Goal: Book appointment/travel/reservation

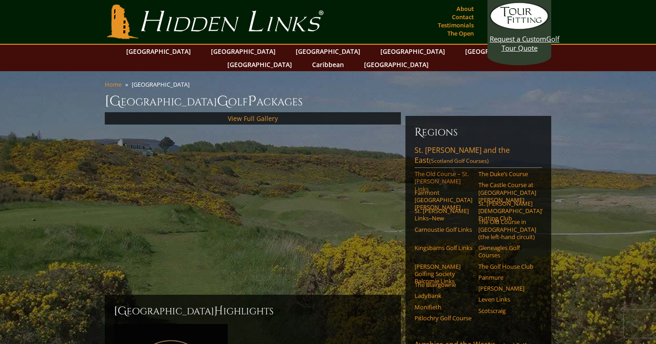
click at [431, 170] on link "The Old Course – St. [PERSON_NAME] Links" at bounding box center [444, 181] width 58 height 22
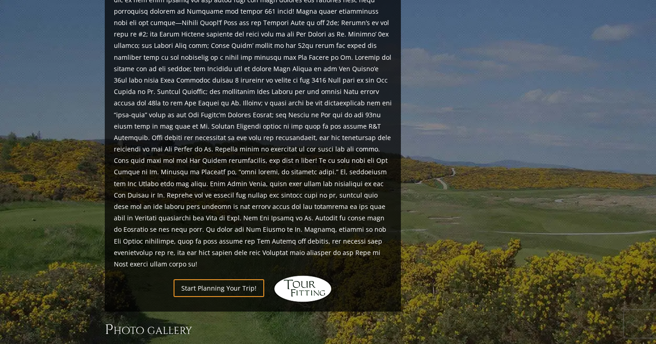
scroll to position [1064, 0]
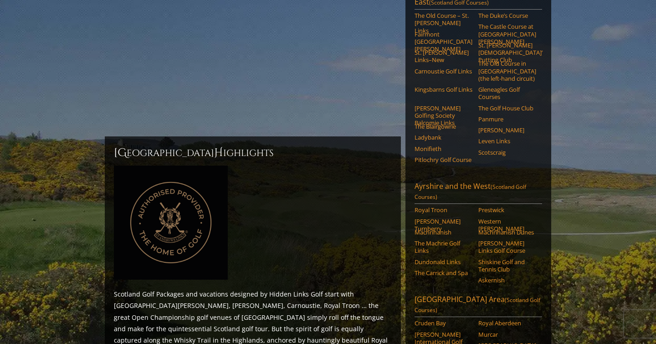
scroll to position [162, 0]
